Goal: Task Accomplishment & Management: Use online tool/utility

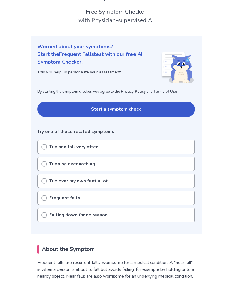
scroll to position [30, 0]
click at [46, 145] on circle at bounding box center [44, 146] width 5 height 5
click at [45, 145] on icon at bounding box center [44, 147] width 6 height 6
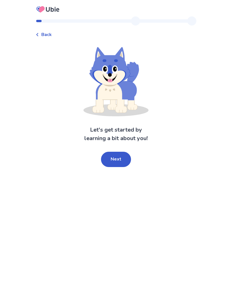
click at [119, 155] on button "Next" at bounding box center [116, 158] width 30 height 15
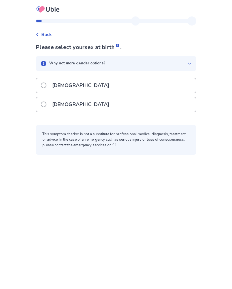
click at [46, 84] on span at bounding box center [44, 85] width 6 height 6
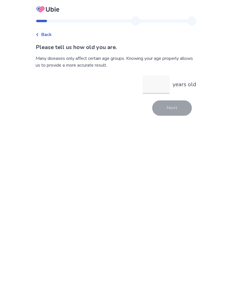
click at [150, 86] on input "years old" at bounding box center [156, 84] width 27 height 18
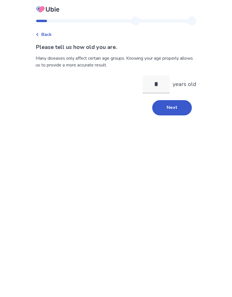
type input "**"
click at [175, 107] on button "Next" at bounding box center [172, 107] width 40 height 15
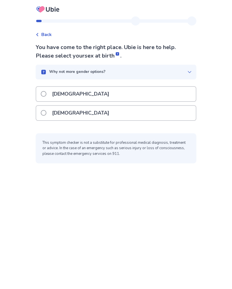
click at [46, 94] on span at bounding box center [44, 94] width 6 height 6
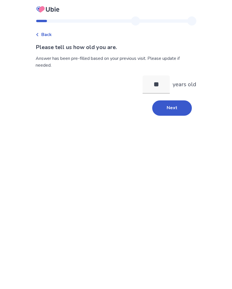
click at [155, 83] on input "**" at bounding box center [156, 84] width 27 height 18
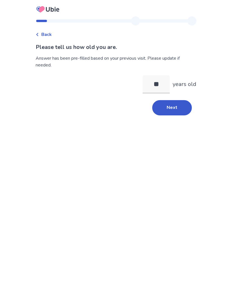
click at [163, 83] on input "**" at bounding box center [156, 84] width 27 height 18
type input "**"
click at [175, 106] on button "Next" at bounding box center [172, 107] width 40 height 15
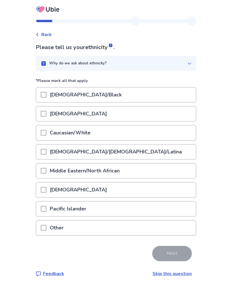
click at [46, 169] on span at bounding box center [44, 171] width 6 height 6
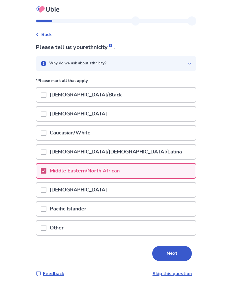
click at [170, 252] on button "Next" at bounding box center [172, 252] width 40 height 15
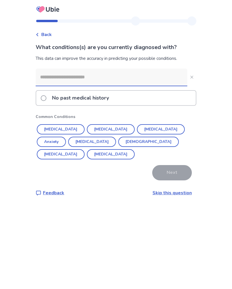
click at [50, 97] on label "No past medical history" at bounding box center [77, 98] width 72 height 14
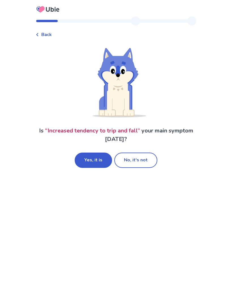
click at [96, 157] on button "Yes, it is" at bounding box center [93, 159] width 37 height 15
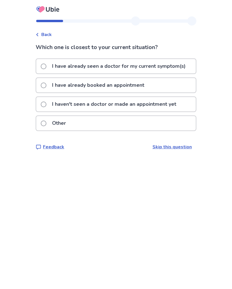
click at [46, 103] on span at bounding box center [44, 104] width 6 height 6
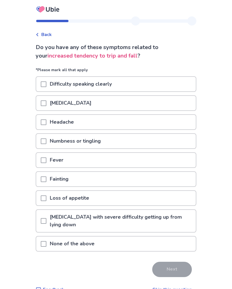
click at [46, 242] on span at bounding box center [44, 244] width 6 height 6
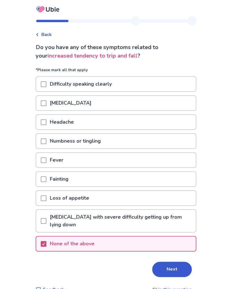
click at [173, 267] on button "Next" at bounding box center [172, 268] width 40 height 15
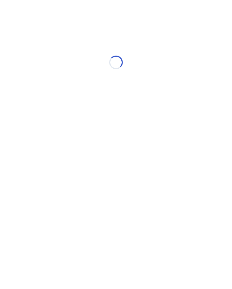
select select "*"
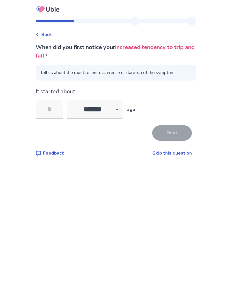
click at [49, 109] on input "tel" at bounding box center [49, 109] width 27 height 18
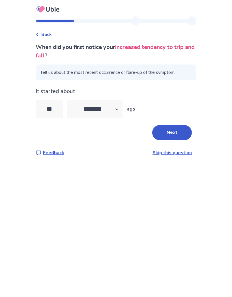
type input "*"
click at [120, 108] on select "******* ****** ******* ******** *******" at bounding box center [94, 109] width 55 height 18
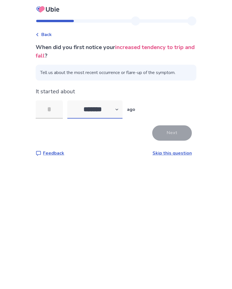
select select "*"
click at [53, 108] on input "tel" at bounding box center [49, 109] width 27 height 18
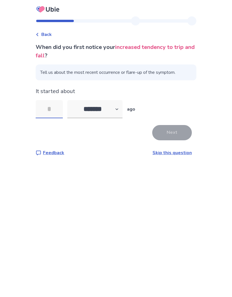
type input "*"
click at [175, 132] on button "Next" at bounding box center [172, 132] width 40 height 15
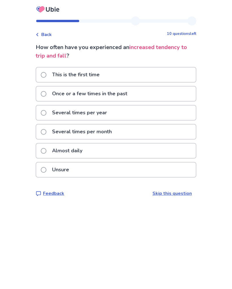
click at [45, 132] on span at bounding box center [44, 132] width 6 height 6
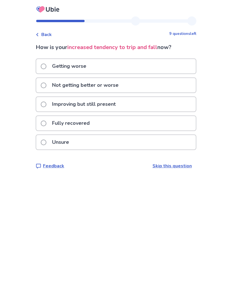
click at [44, 67] on span at bounding box center [44, 66] width 6 height 6
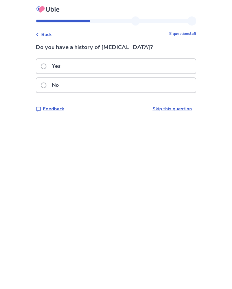
click at [46, 83] on span at bounding box center [44, 85] width 6 height 6
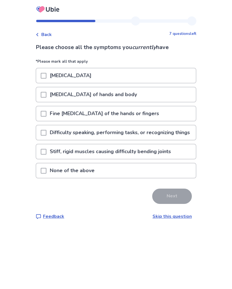
click at [46, 73] on span at bounding box center [44, 76] width 6 height 6
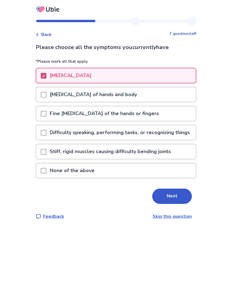
click at [46, 112] on span at bounding box center [44, 114] width 6 height 6
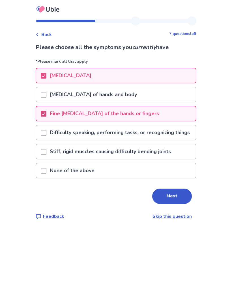
click at [165, 202] on button "Next" at bounding box center [172, 195] width 40 height 15
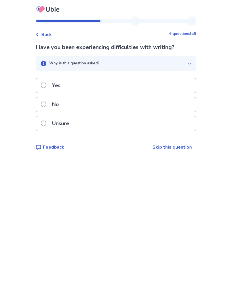
click at [45, 104] on span at bounding box center [44, 104] width 6 height 6
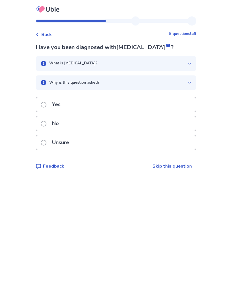
click at [46, 123] on span at bounding box center [44, 124] width 6 height 6
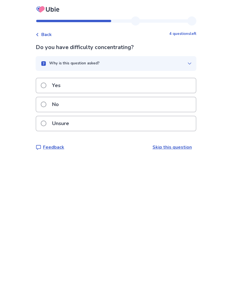
click at [48, 82] on label "Yes" at bounding box center [52, 85] width 23 height 14
click at [46, 105] on span at bounding box center [44, 104] width 6 height 6
click at [46, 104] on span at bounding box center [44, 104] width 6 height 6
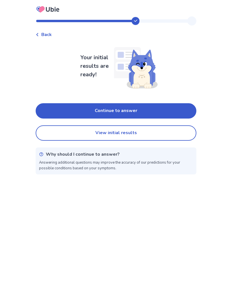
click at [133, 132] on button "View initial results" at bounding box center [116, 132] width 161 height 15
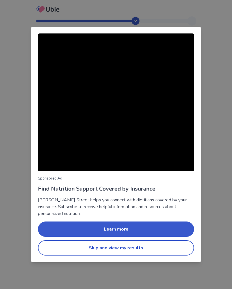
click at [111, 245] on button "Skip and view my results" at bounding box center [116, 247] width 156 height 15
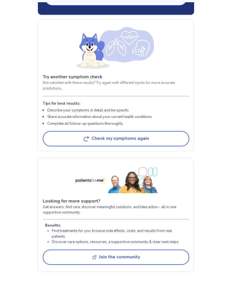
scroll to position [934, 0]
